Goal: Task Accomplishment & Management: Manage account settings

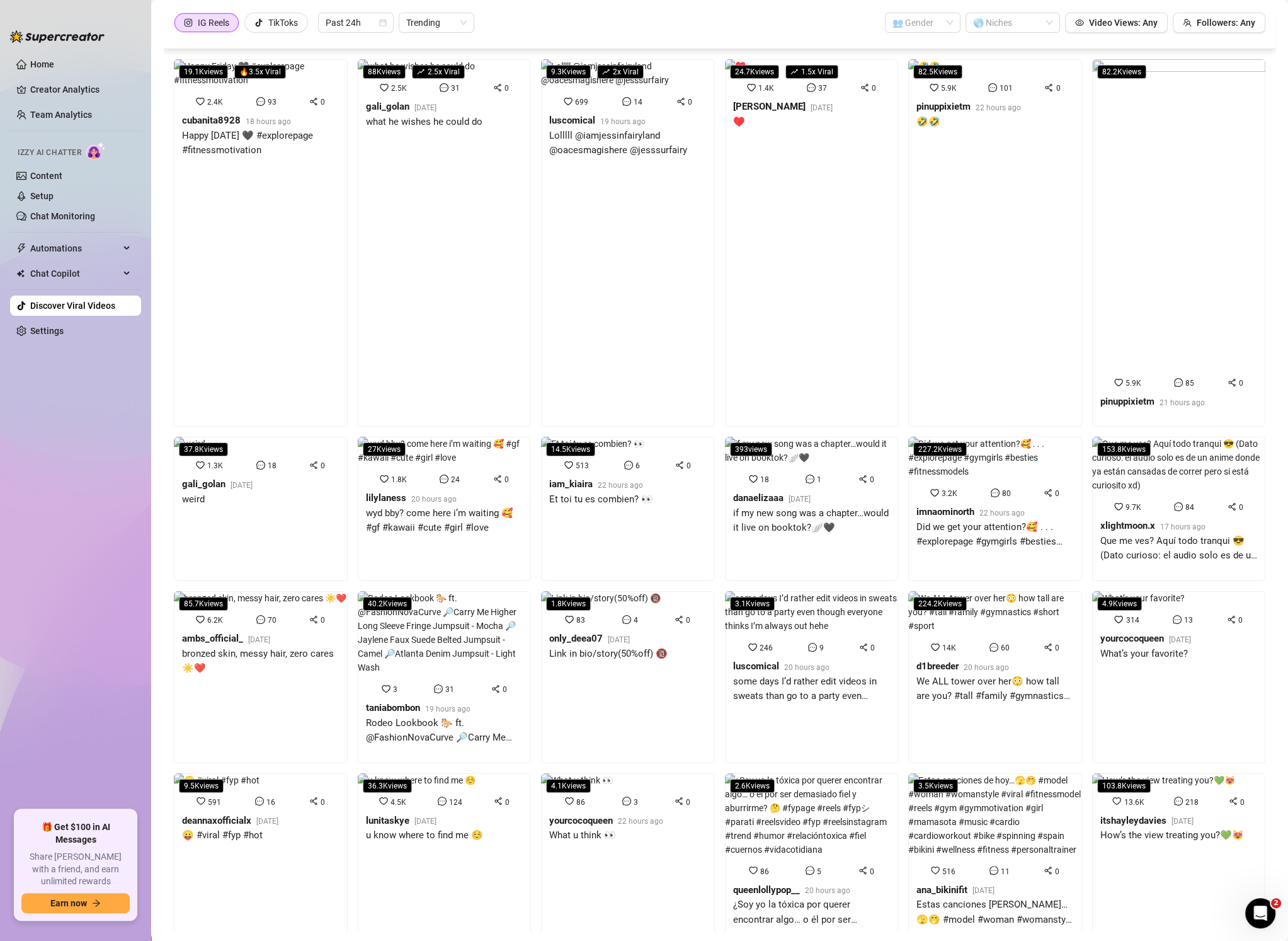
scroll to position [927, 0]
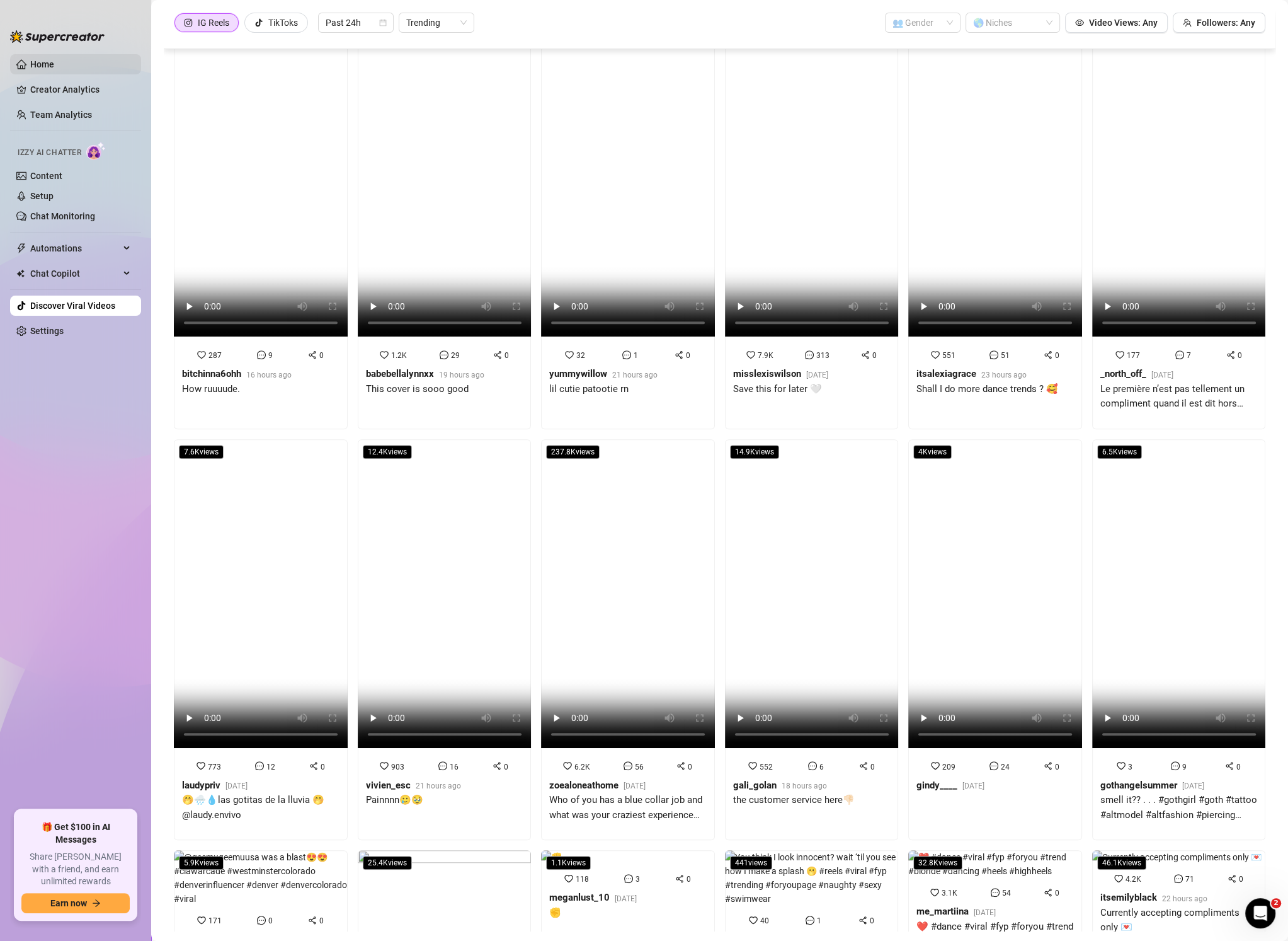
click at [54, 62] on link "Home" at bounding box center [42, 64] width 24 height 10
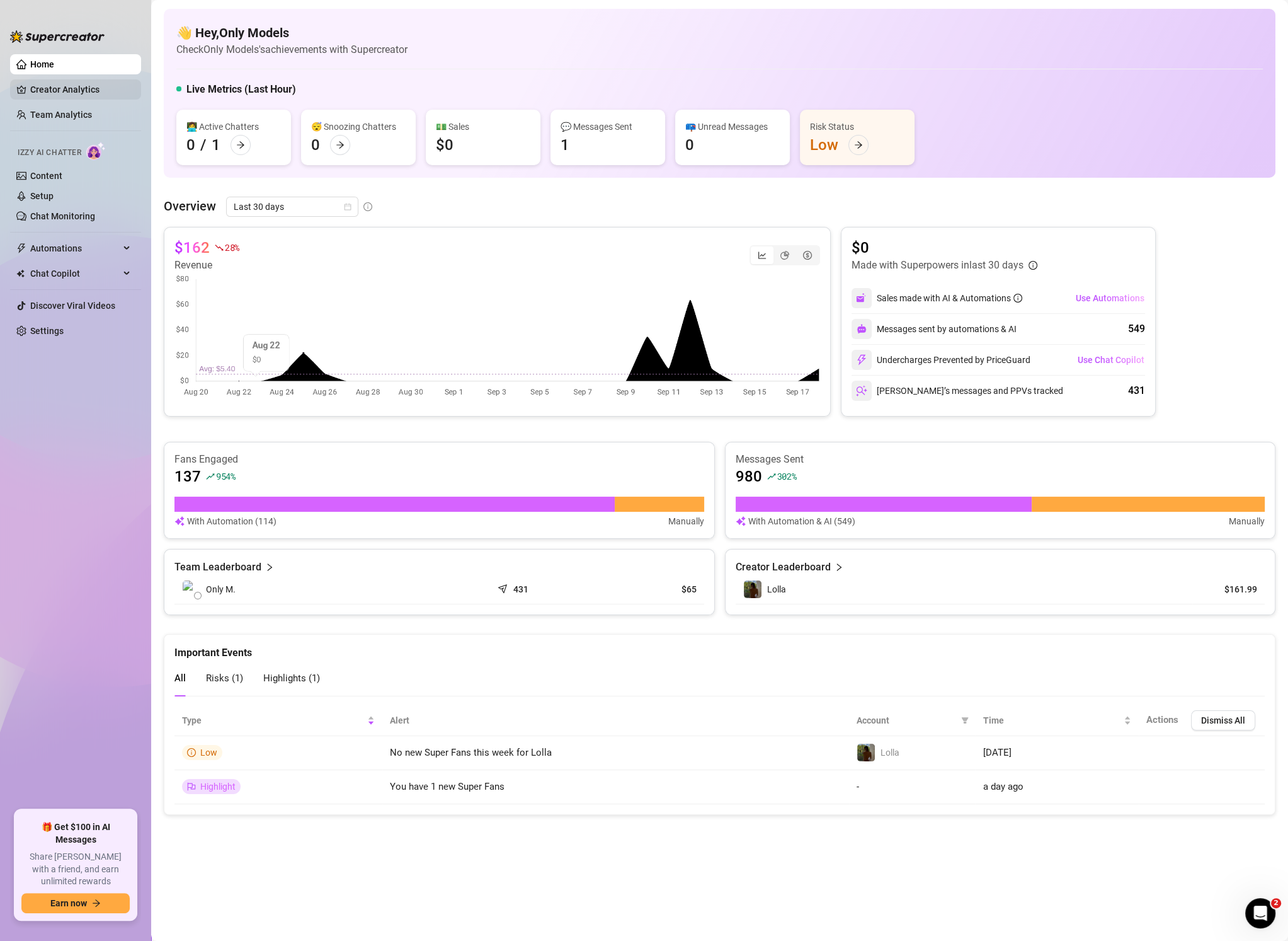
click at [39, 87] on link "Creator Analytics" at bounding box center [80, 89] width 101 height 21
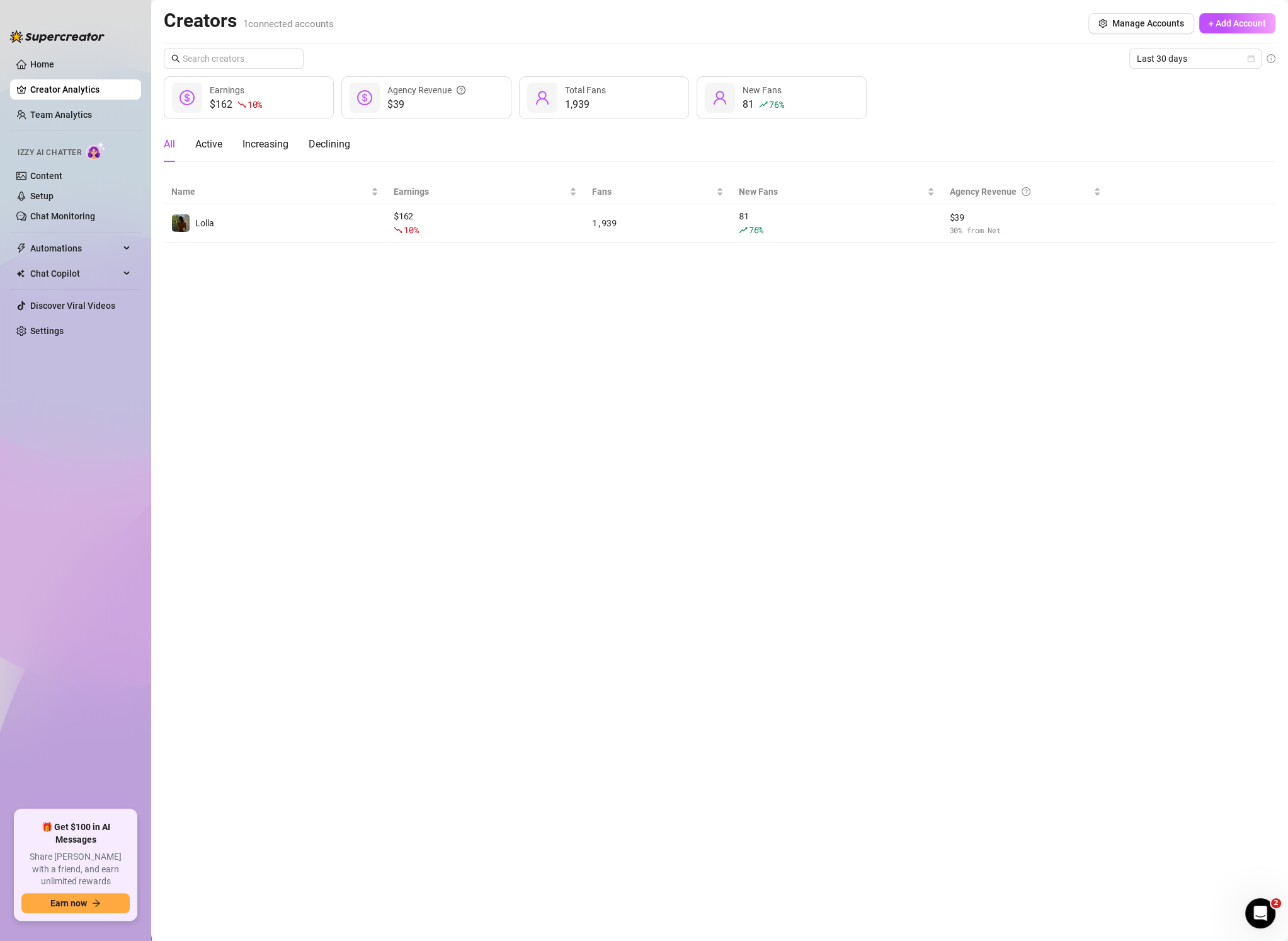
click at [571, 96] on div "Total Fans" at bounding box center [586, 90] width 41 height 14
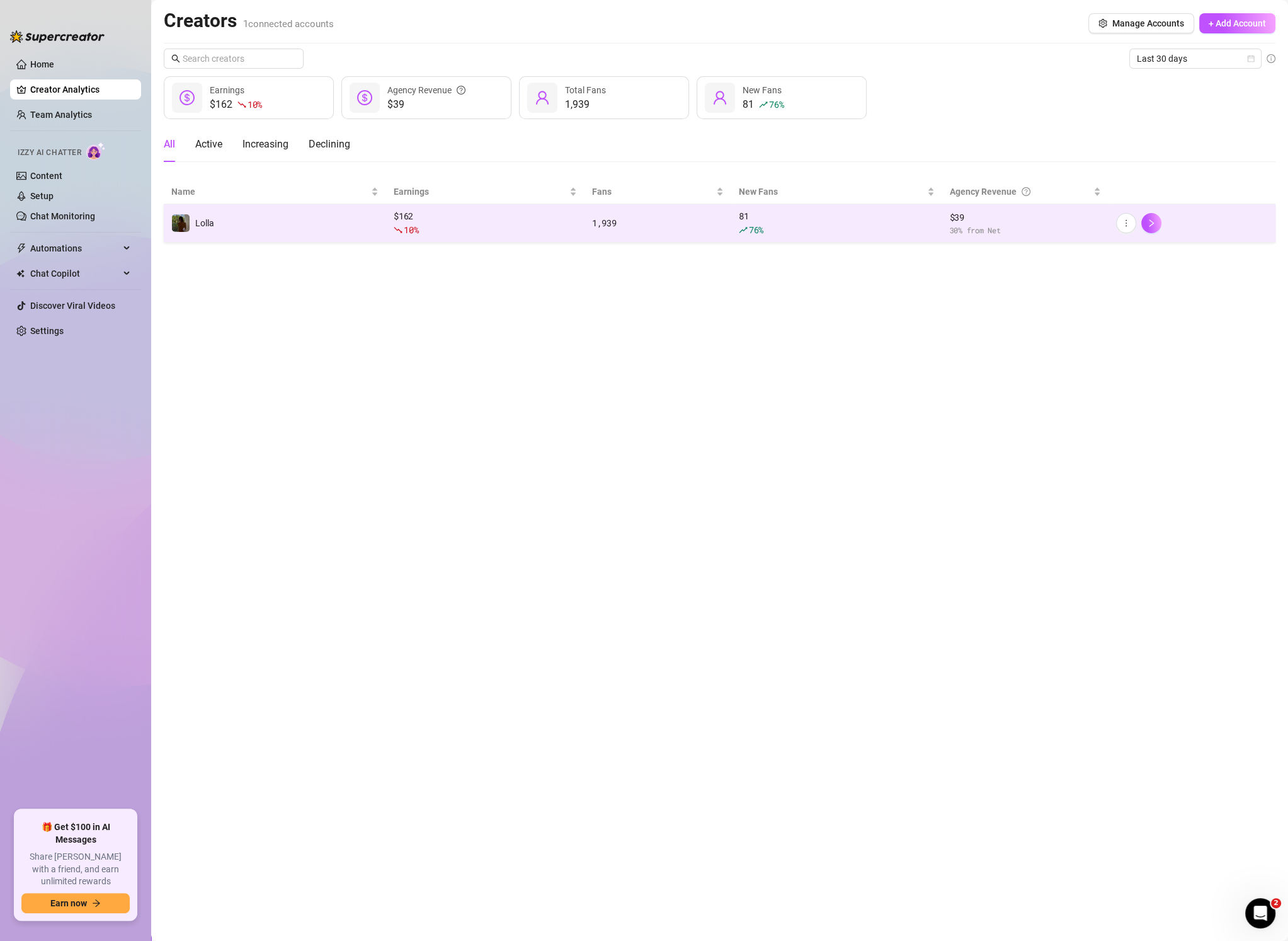
click at [599, 214] on td "1,939" at bounding box center [658, 223] width 147 height 38
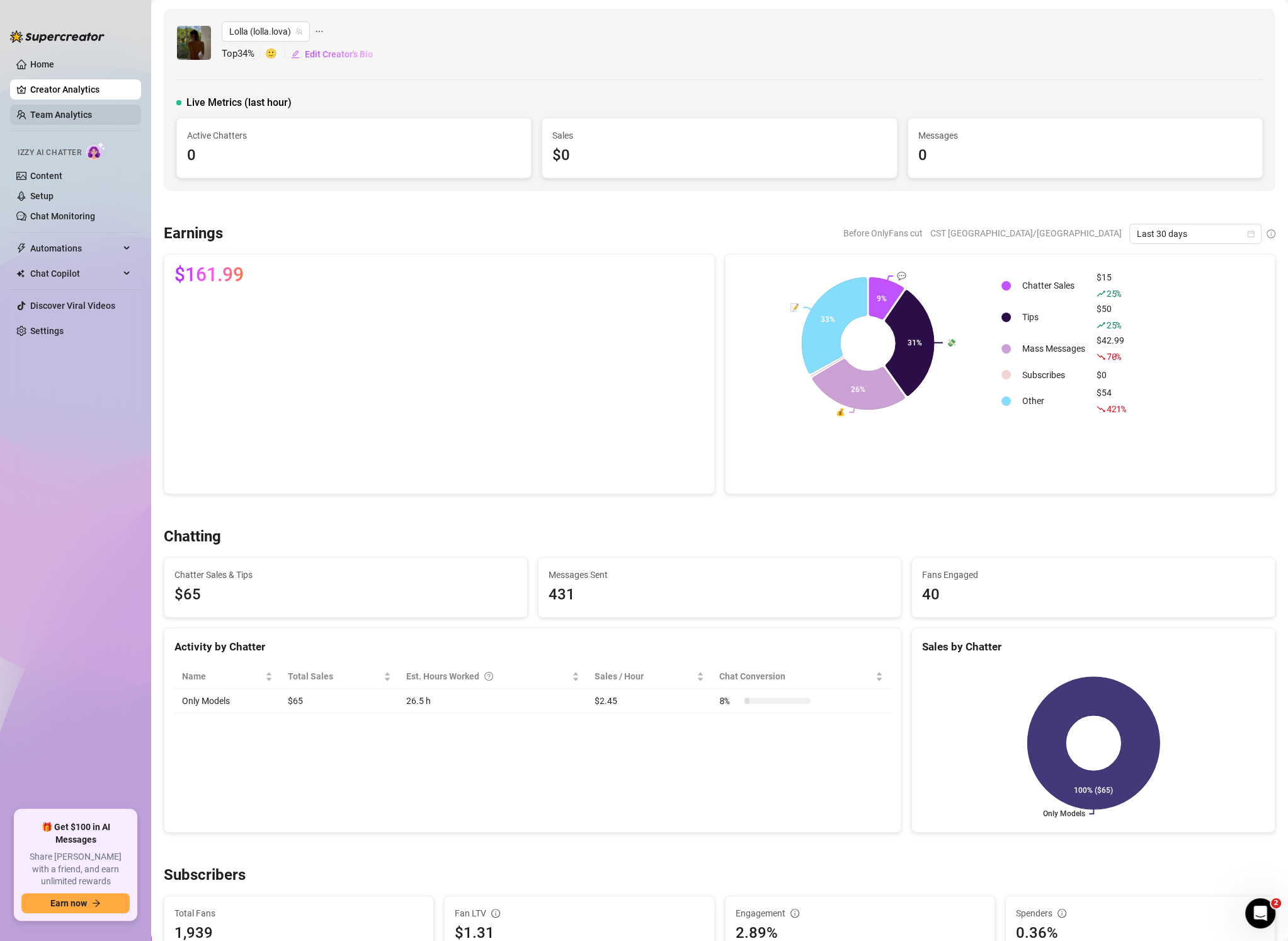
click at [52, 118] on link "Team Analytics" at bounding box center [61, 115] width 62 height 10
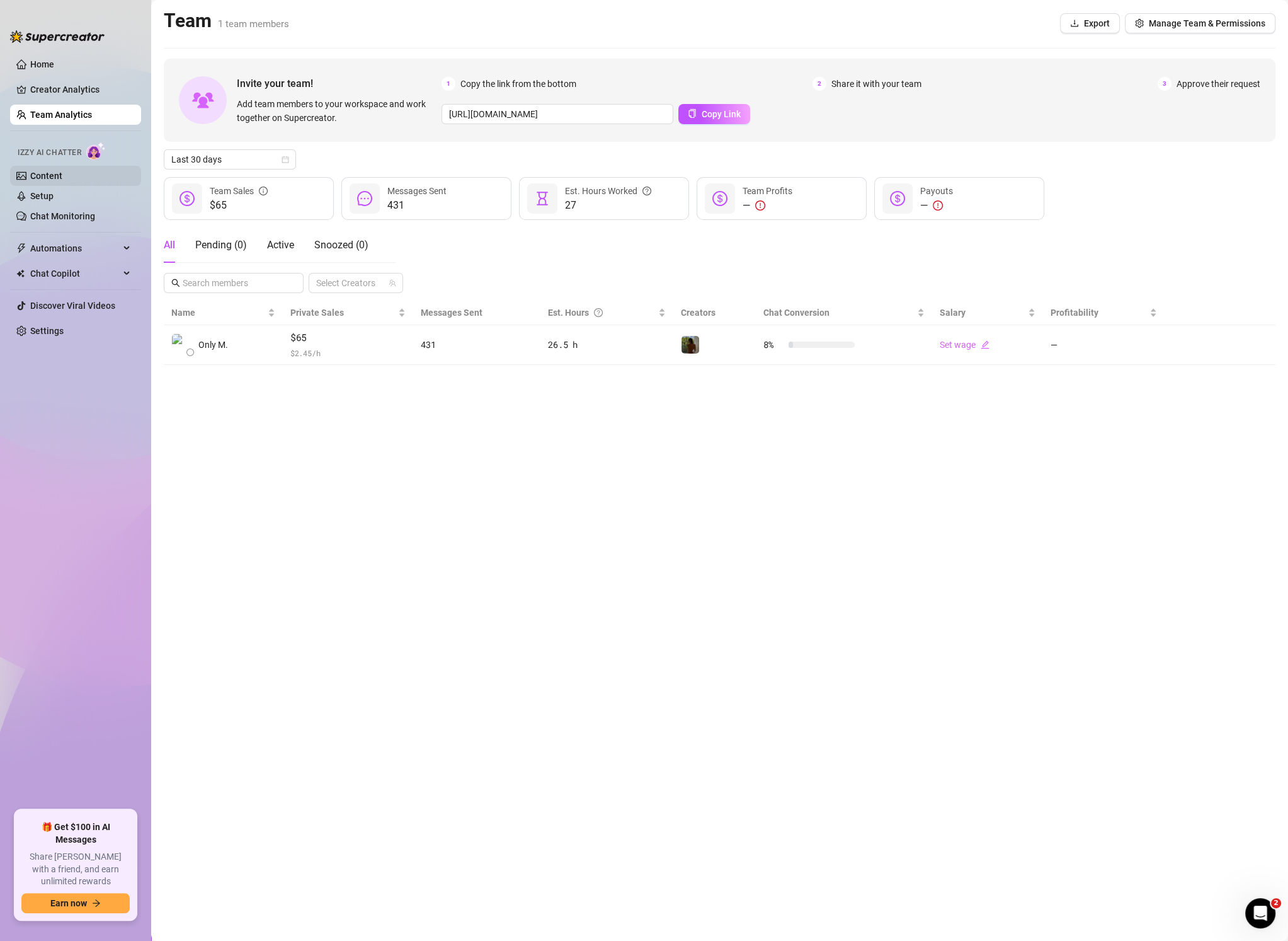
click at [49, 176] on link "Content" at bounding box center [46, 176] width 32 height 10
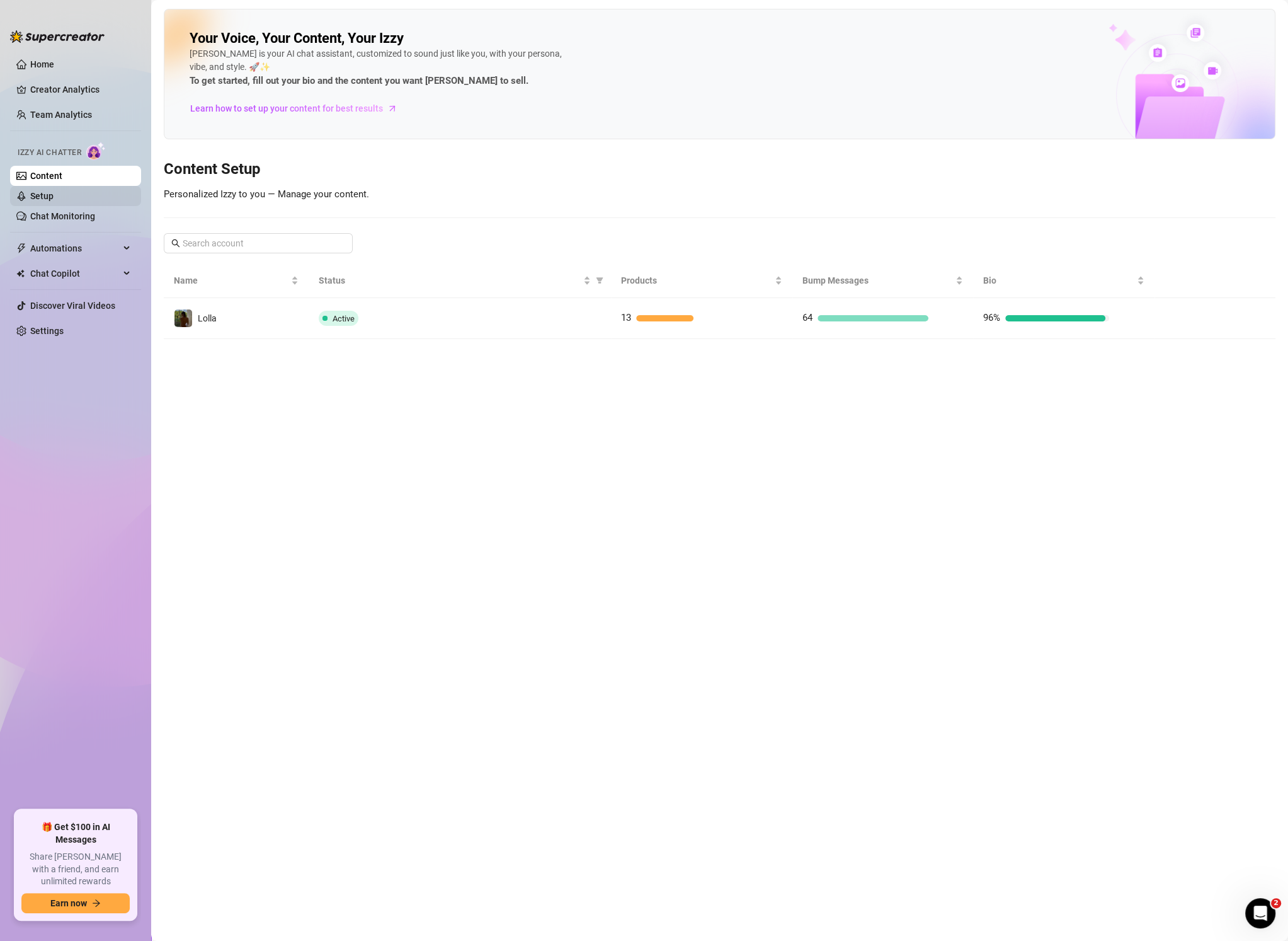
click at [54, 201] on link "Setup" at bounding box center [42, 196] width 24 height 10
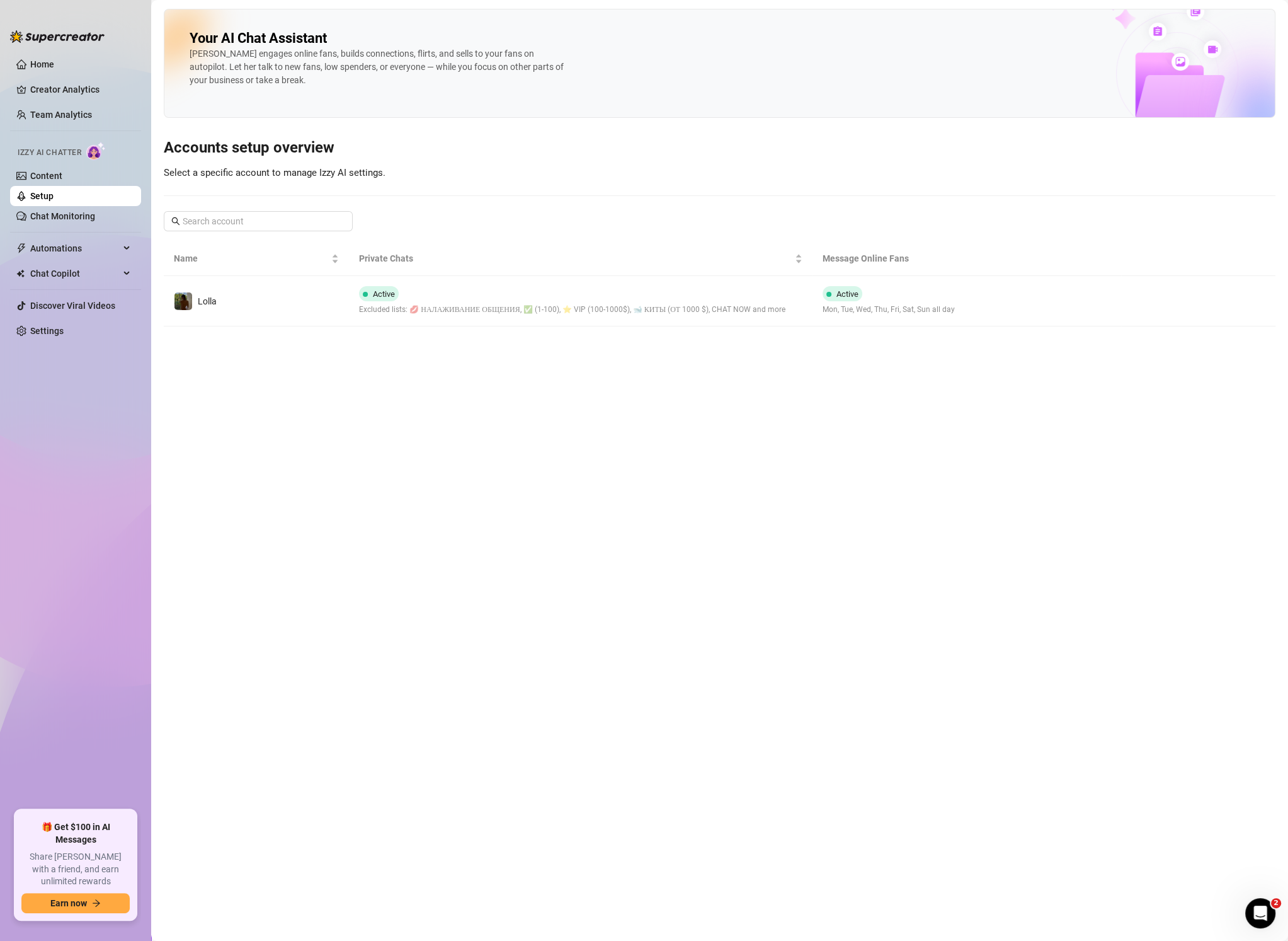
click at [532, 309] on span "Excluded lists: 💋 НАЛАЖИВАНИЕ ОБЩЕНИЯ, ✅ (1-100), ⭐️ VIP (100-1000$), 🐋 КИТЫ (О…" at bounding box center [572, 310] width 427 height 12
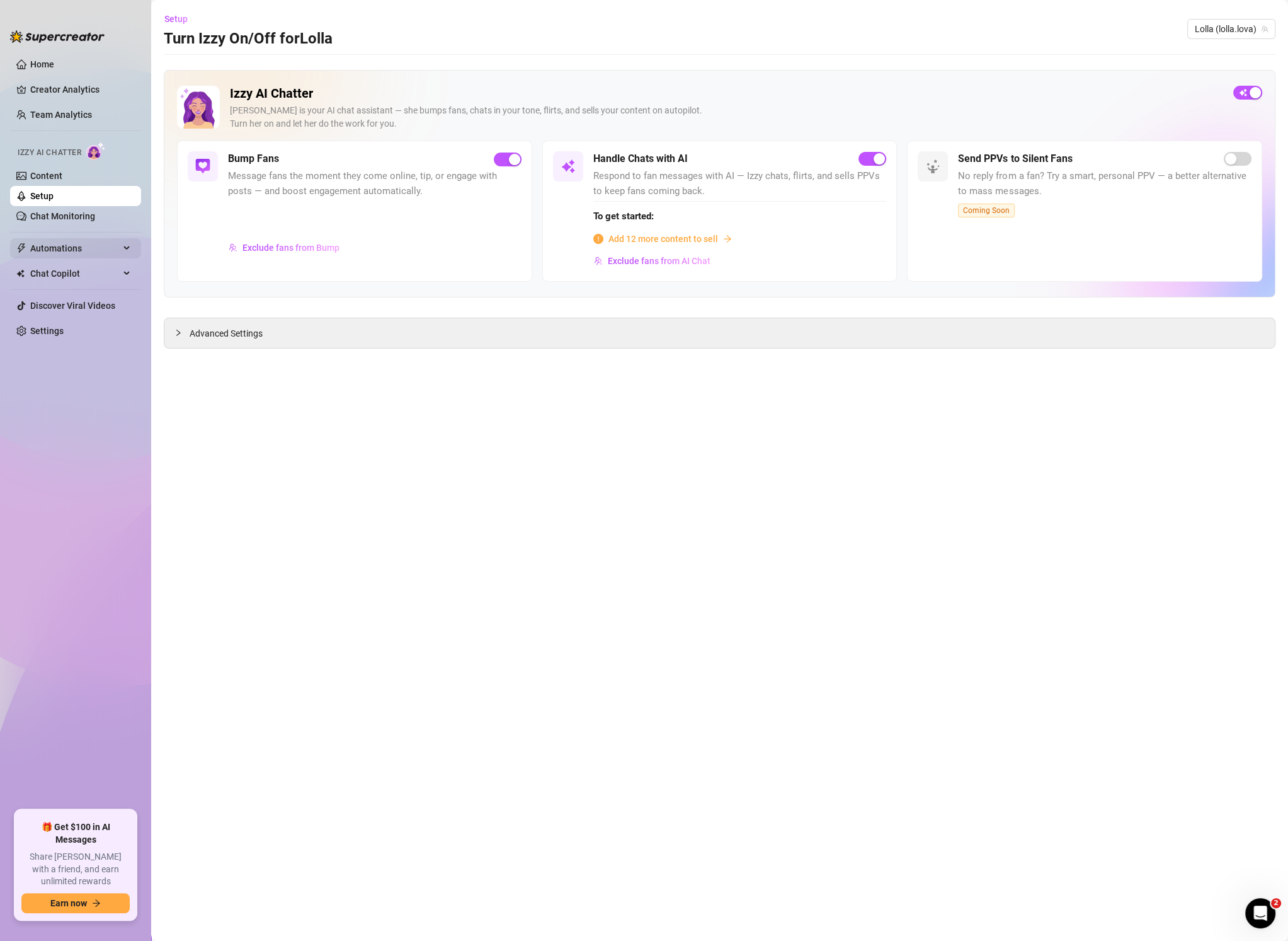
click at [76, 254] on span "Automations" at bounding box center [75, 248] width 89 height 21
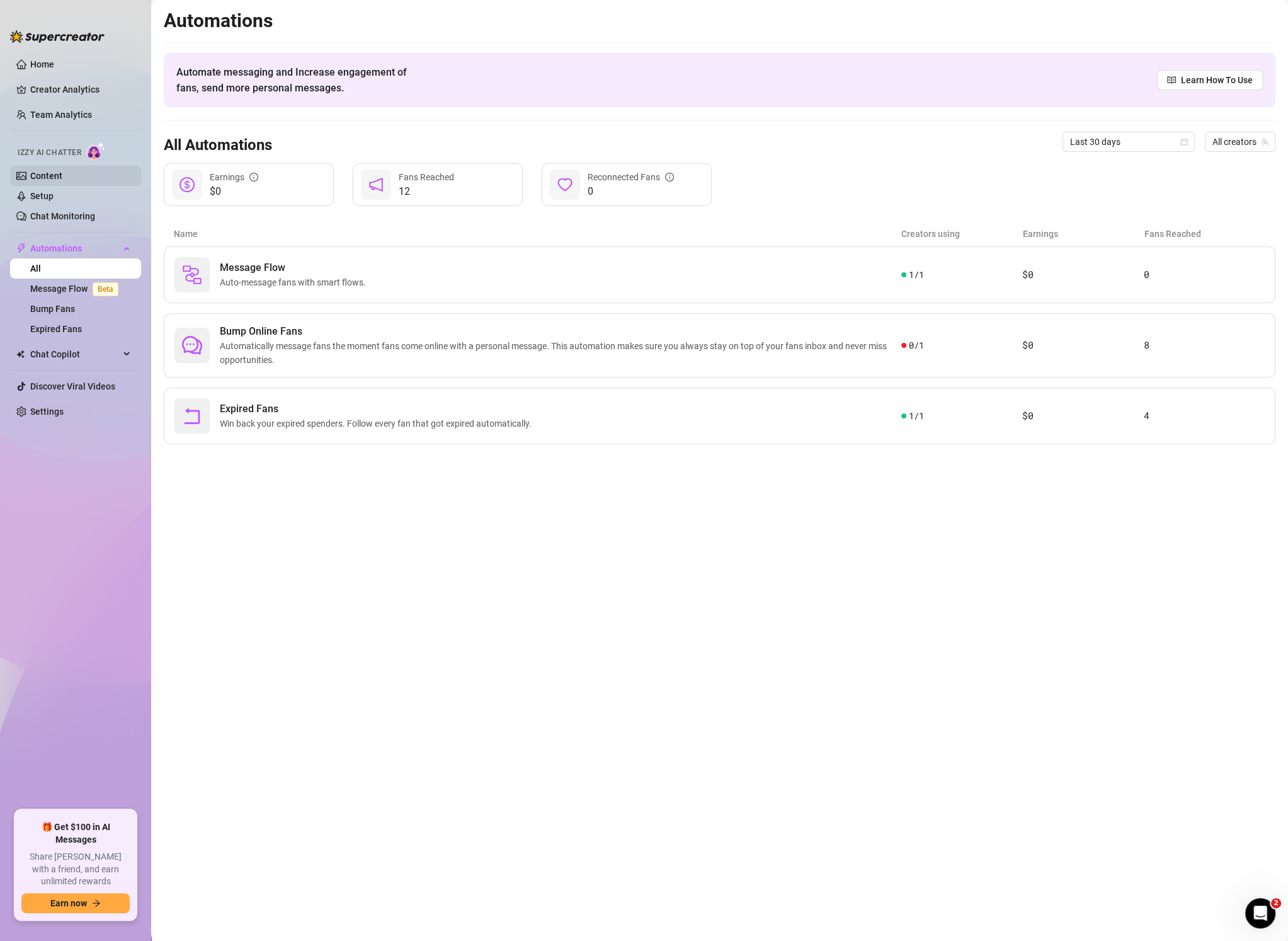
click at [63, 173] on link "Content" at bounding box center [46, 176] width 32 height 10
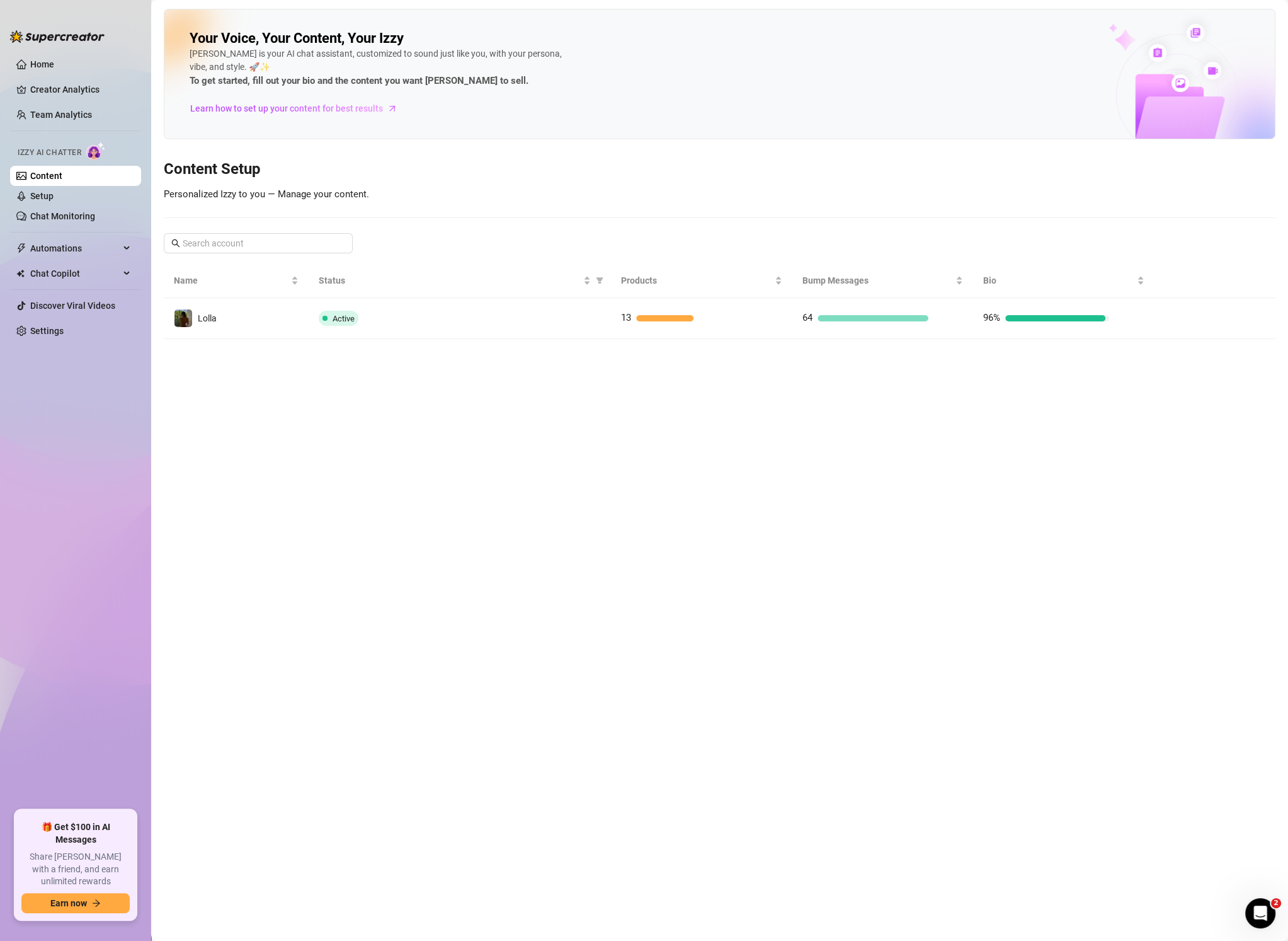
click at [448, 321] on div "Active" at bounding box center [460, 318] width 283 height 15
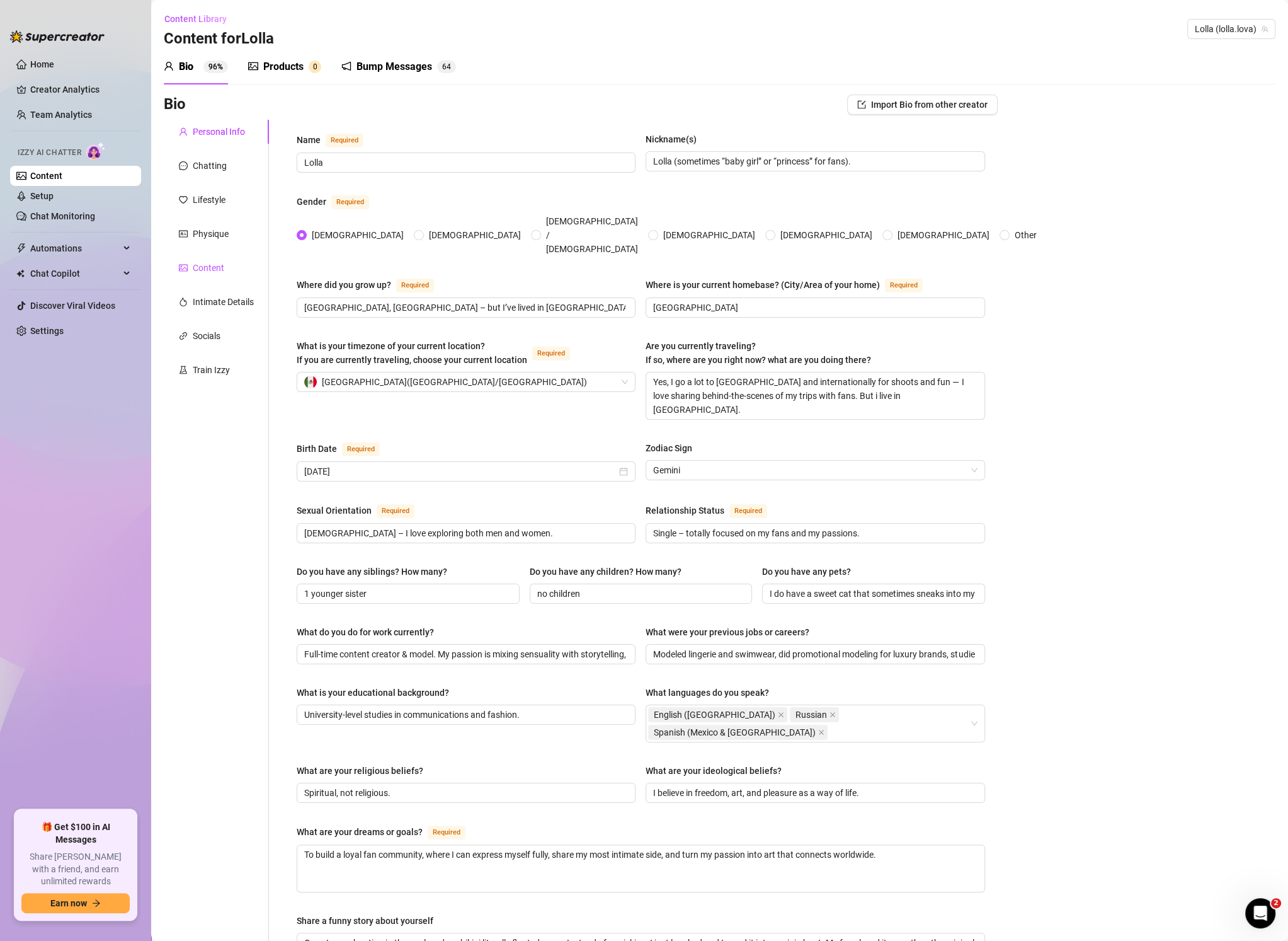
click at [209, 263] on div "Content" at bounding box center [209, 268] width 31 height 14
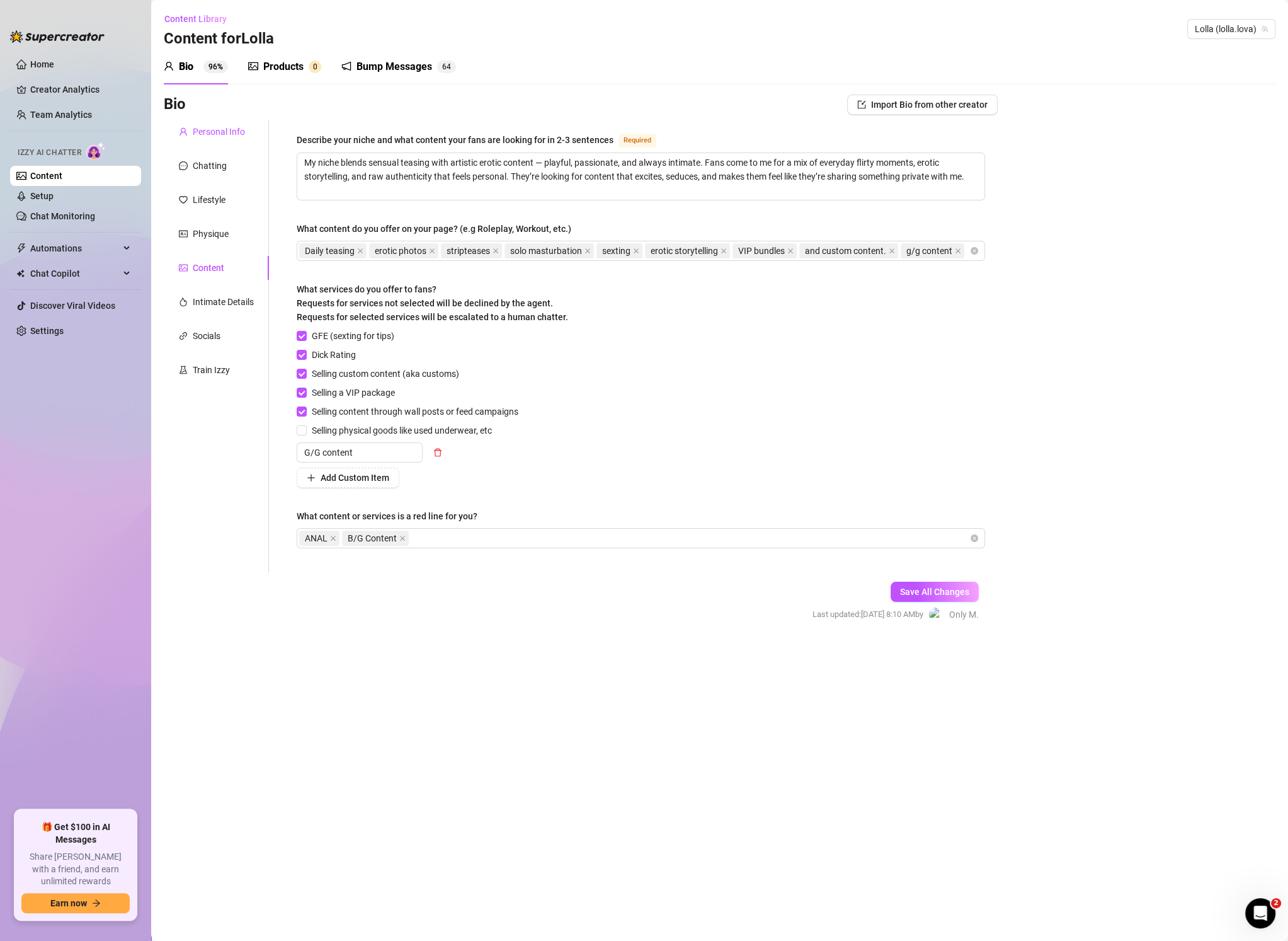
click at [199, 129] on div "Personal Info" at bounding box center [219, 131] width 52 height 14
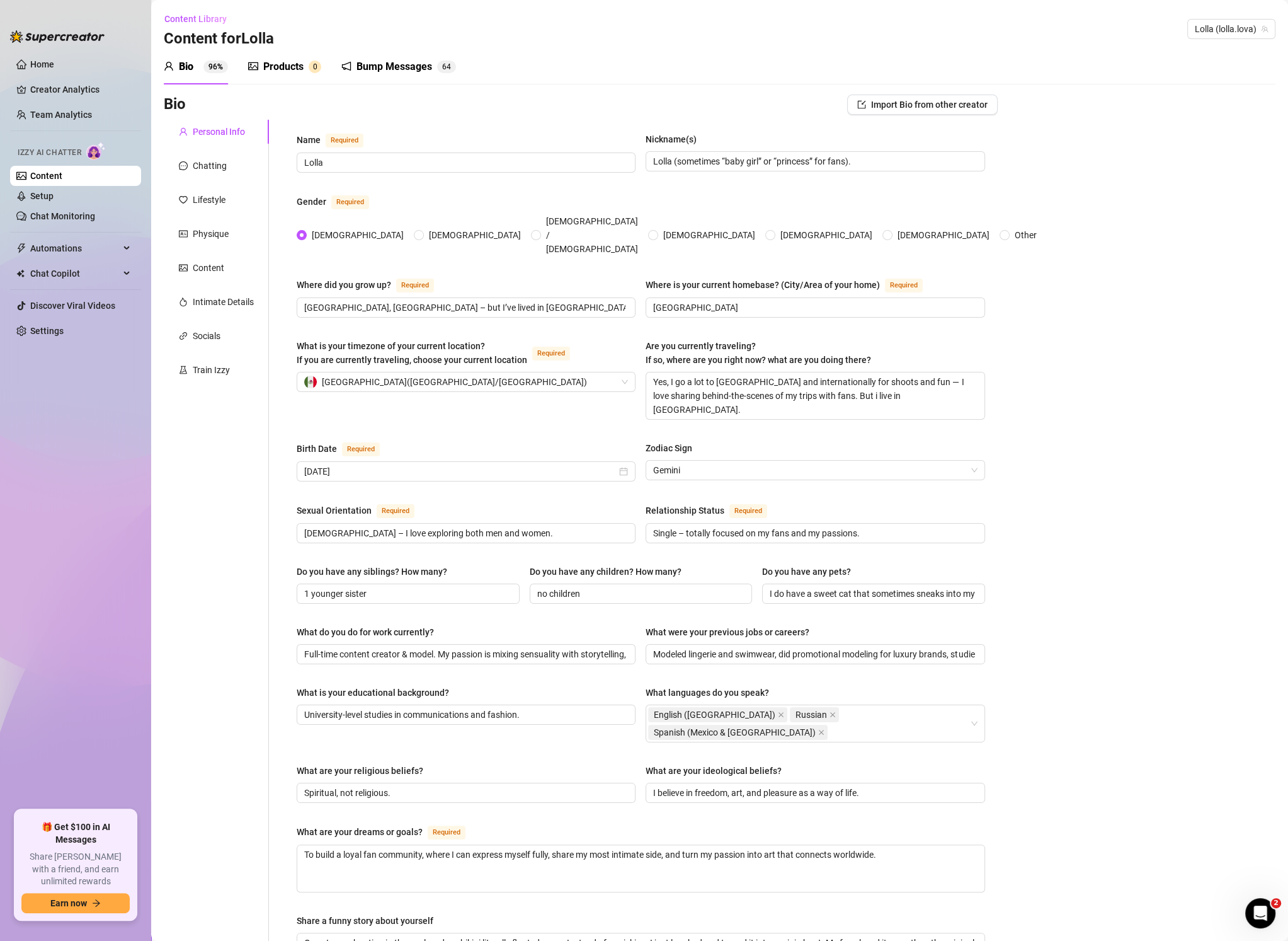
click at [300, 66] on div "Products" at bounding box center [283, 66] width 40 height 15
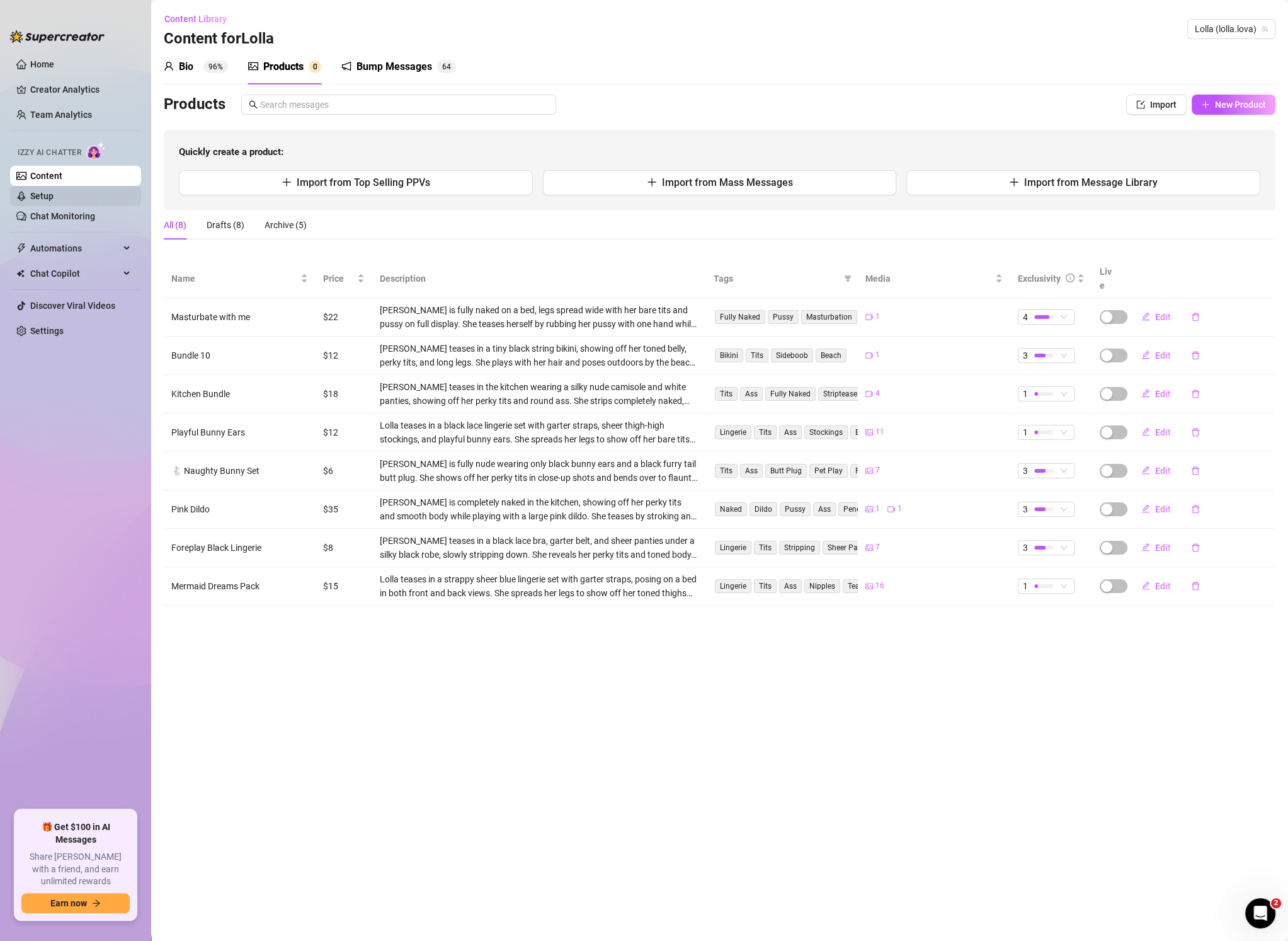
click at [54, 193] on link "Setup" at bounding box center [42, 196] width 24 height 10
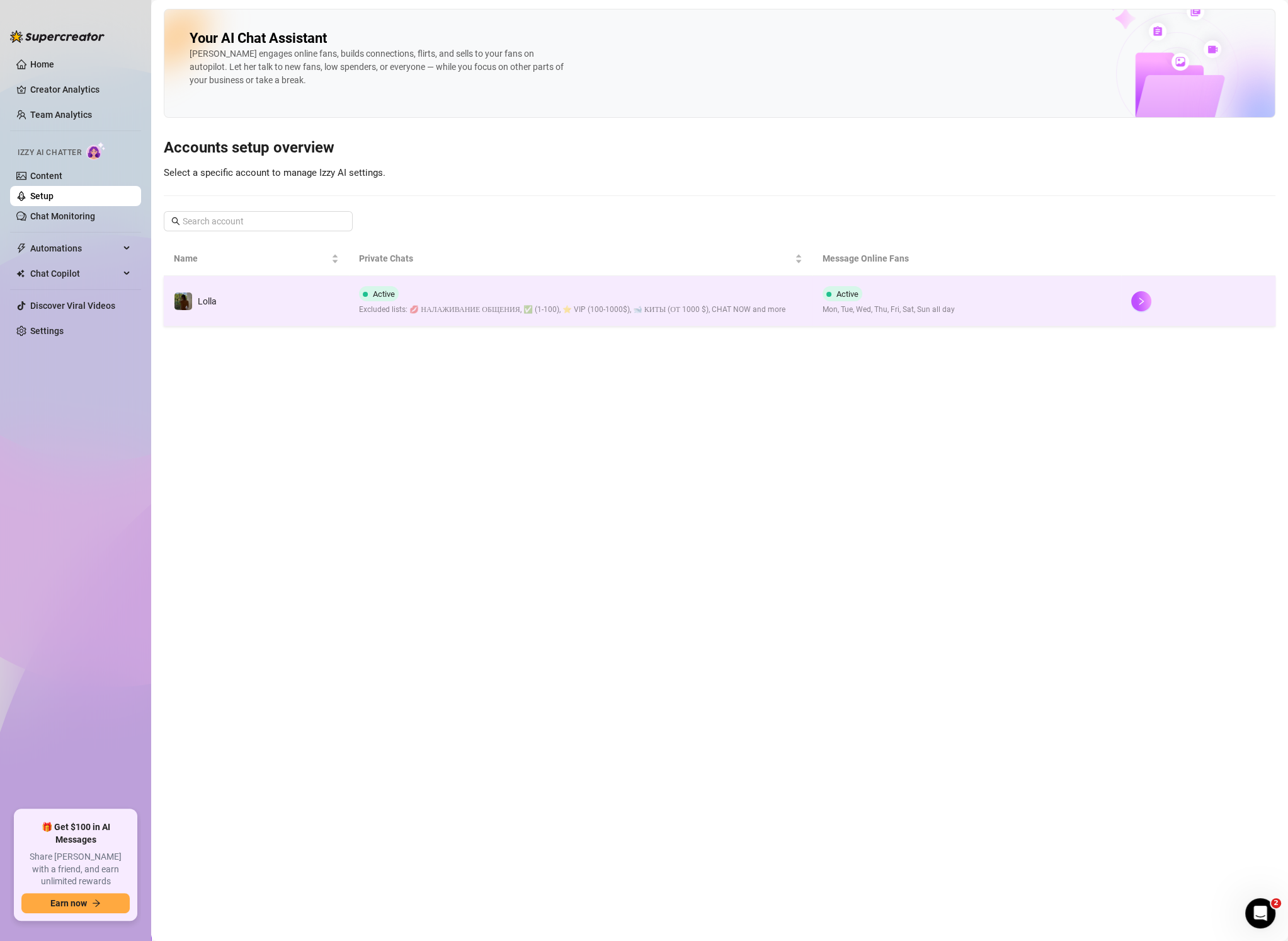
click at [450, 304] on span "Excluded lists: 💋 НАЛАЖИВАНИЕ ОБЩЕНИЯ, ✅ (1-100), ⭐️ VIP (100-1000$), 🐋 КИТЫ (О…" at bounding box center [572, 310] width 427 height 12
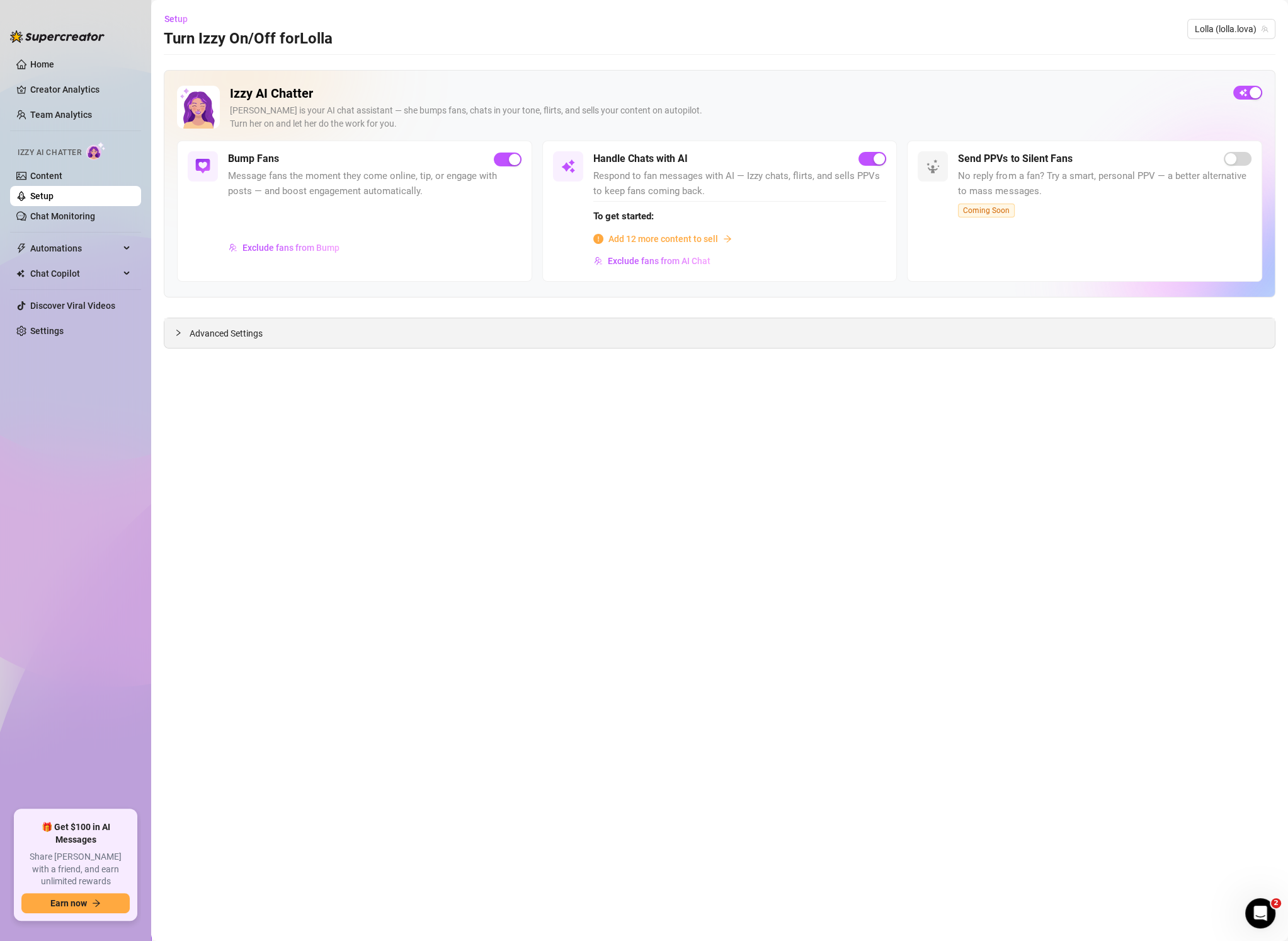
click at [309, 325] on div "Advanced Settings" at bounding box center [720, 333] width 1110 height 29
click at [207, 327] on span "Advanced Settings" at bounding box center [226, 334] width 73 height 14
